Goal: Navigation & Orientation: Go to known website

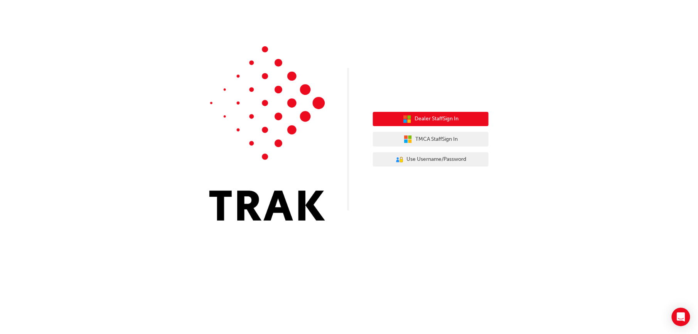
click at [390, 122] on button "Dealer Staff Sign In" at bounding box center [431, 119] width 116 height 15
